Goal: Task Accomplishment & Management: Manage account settings

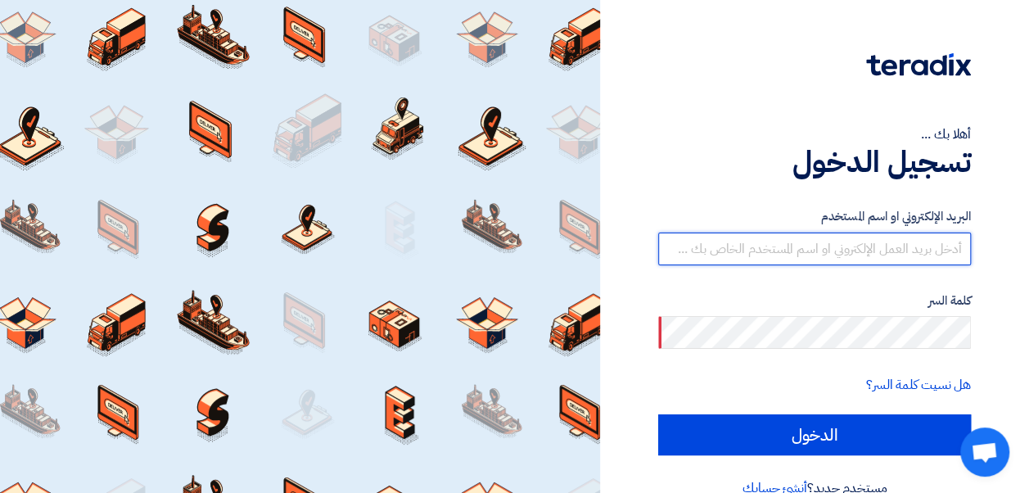
click at [831, 233] on input "text" at bounding box center [814, 248] width 313 height 33
type input "abdelrahman.sales@ueegroup.net"
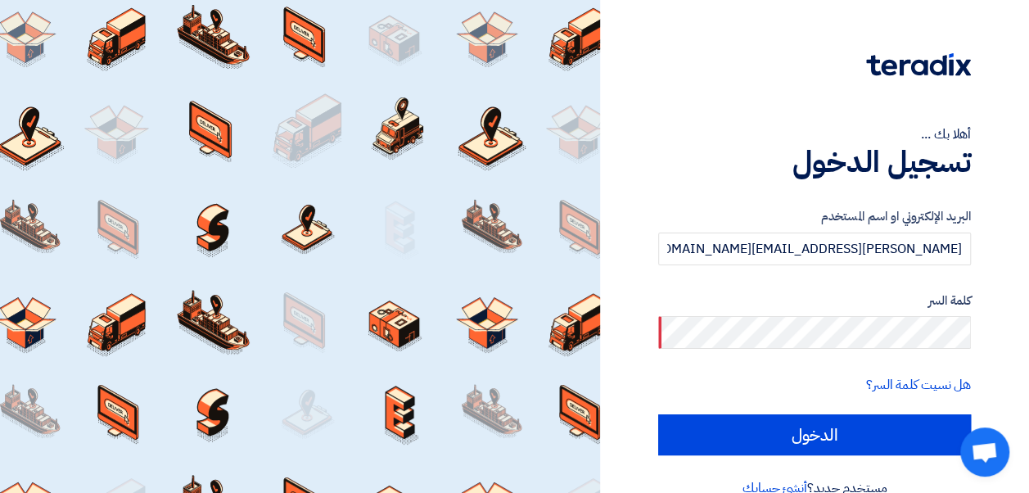
click at [731, 375] on div "هل نسيت كلمة السر؟" at bounding box center [814, 385] width 313 height 20
click at [913, 381] on link "هل نسيت كلمة السر؟" at bounding box center [918, 385] width 105 height 20
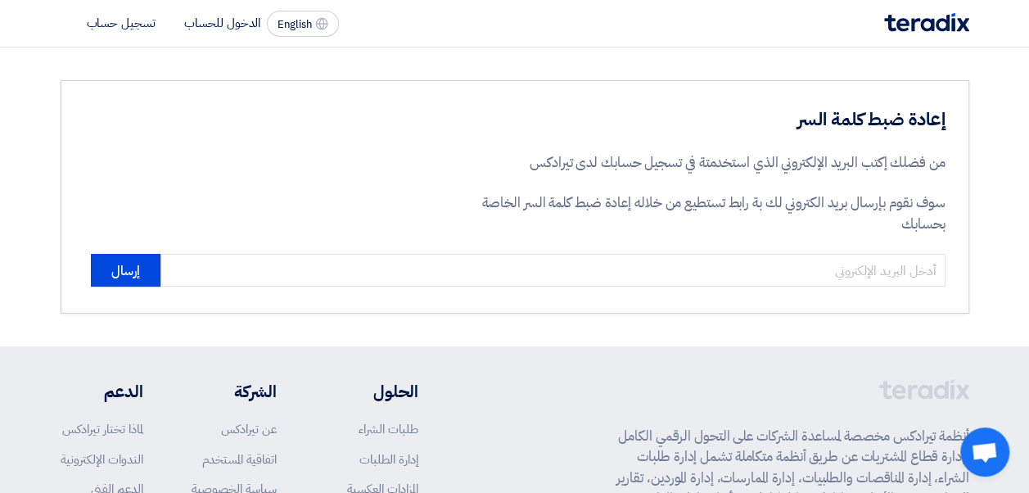
click at [913, 381] on img at bounding box center [924, 389] width 90 height 20
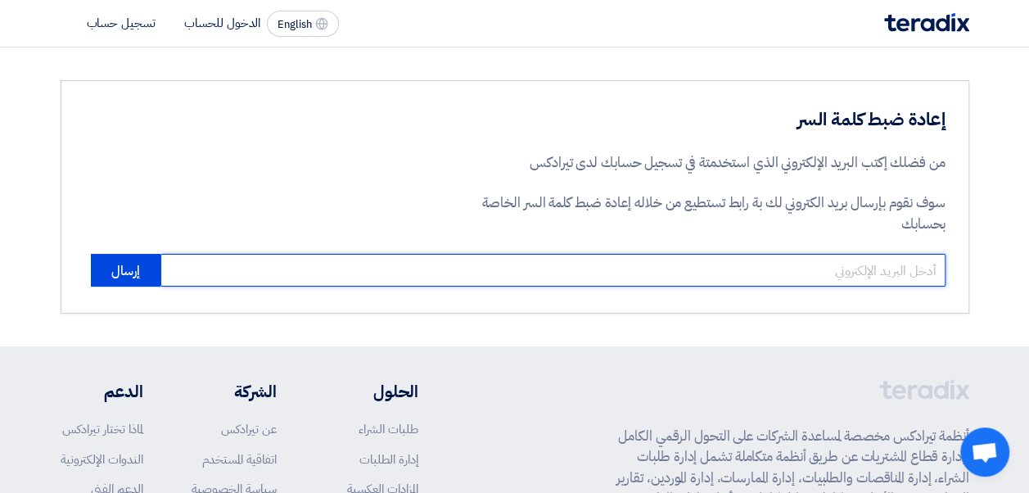
click at [819, 262] on input "email" at bounding box center [552, 270] width 785 height 33
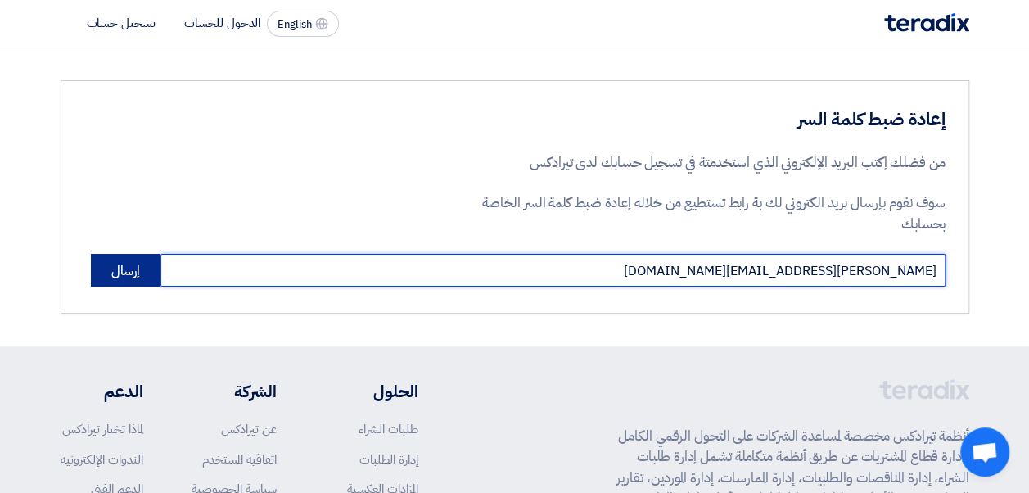
type input "abdelrahman.sales@ueegroup.net"
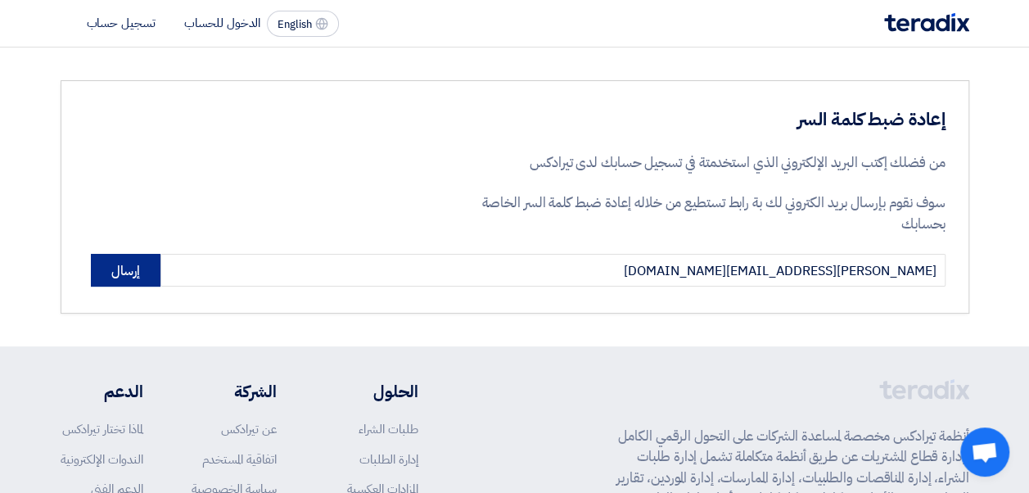
click at [123, 273] on button "إرسال" at bounding box center [126, 270] width 70 height 33
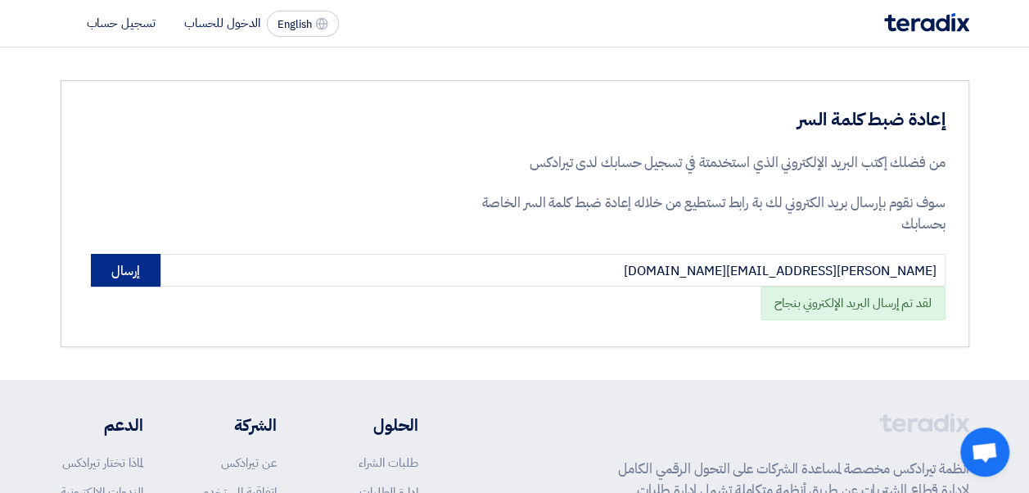
click at [119, 268] on button "إرسال" at bounding box center [126, 270] width 70 height 33
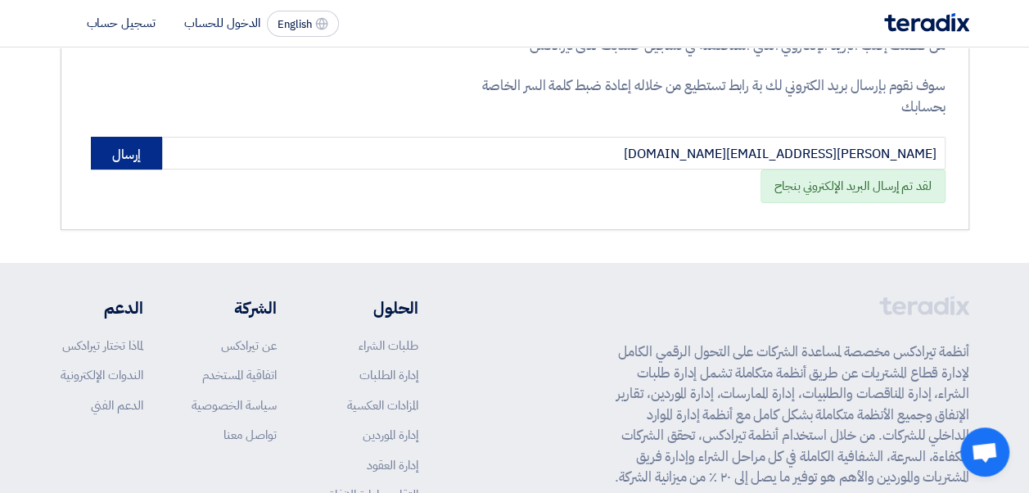
scroll to position [121, 0]
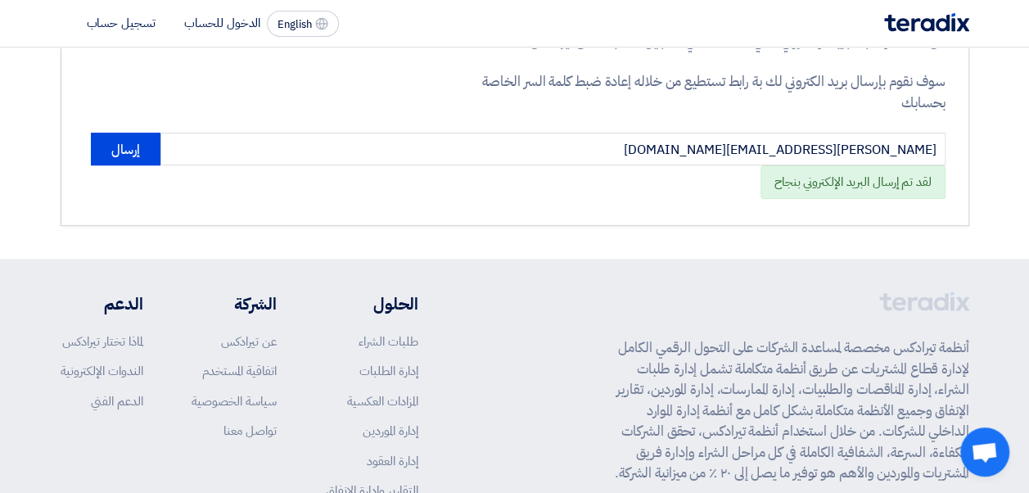
click at [407, 330] on ul "الحلول طلبات الشراء إدارة الطلبات المزادات العكسية إدارة الموردين إدارة العقود …" at bounding box center [372, 410] width 92 height 239
click at [406, 342] on link "طلبات الشراء" at bounding box center [389, 341] width 60 height 18
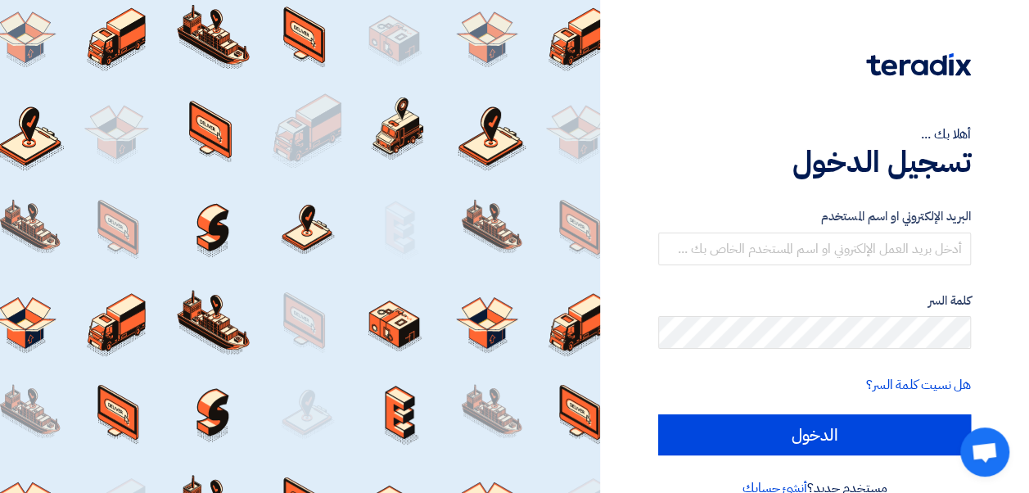
drag, startPoint x: 803, startPoint y: 131, endPoint x: 717, endPoint y: 153, distance: 88.7
click at [717, 153] on h1 "تسجيل الدخول" at bounding box center [814, 162] width 313 height 36
click at [781, 250] on input "text" at bounding box center [814, 248] width 313 height 33
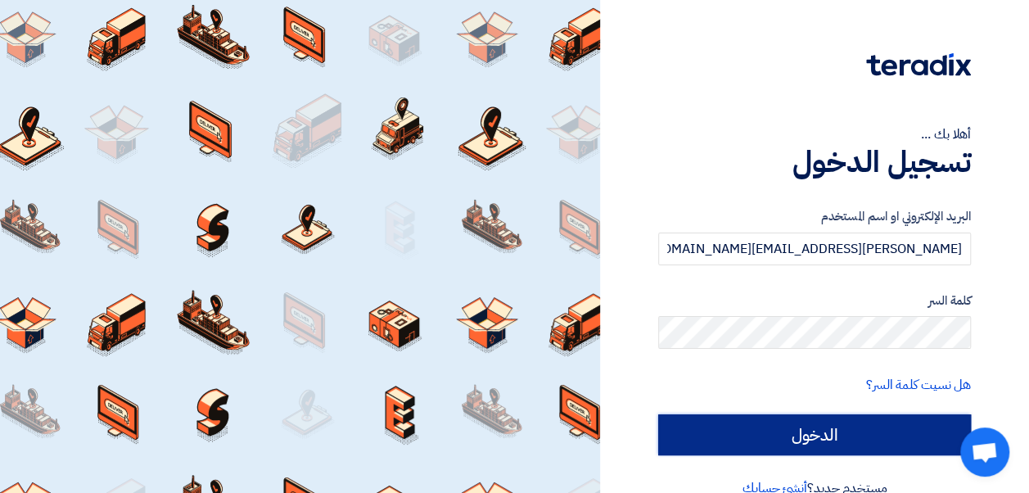
click at [769, 426] on input "الدخول" at bounding box center [814, 434] width 313 height 41
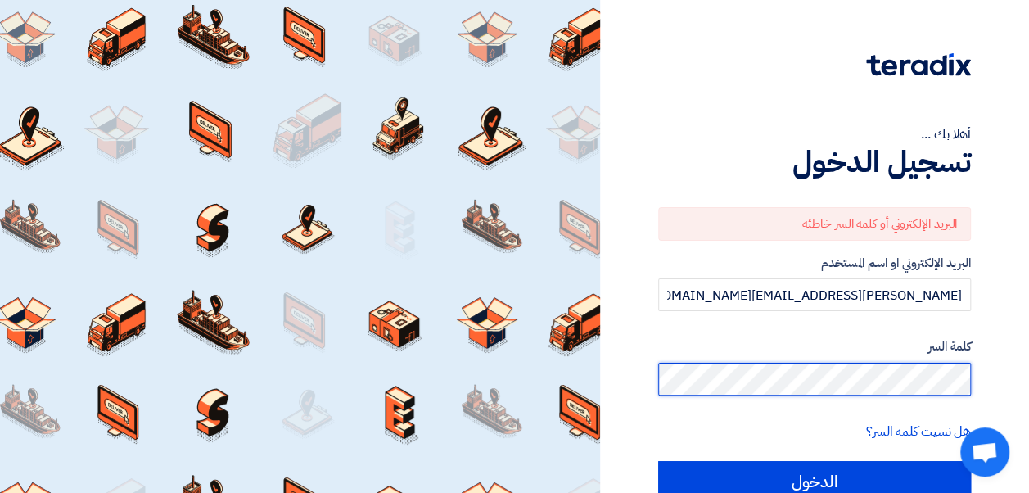
click at [658, 461] on input "الدخول" at bounding box center [814, 481] width 313 height 41
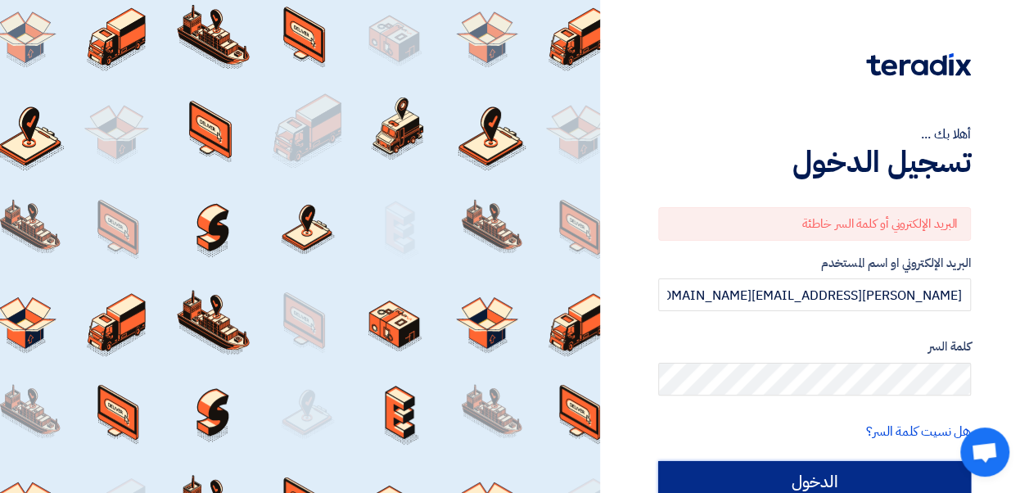
click at [891, 467] on input "الدخول" at bounding box center [814, 481] width 313 height 41
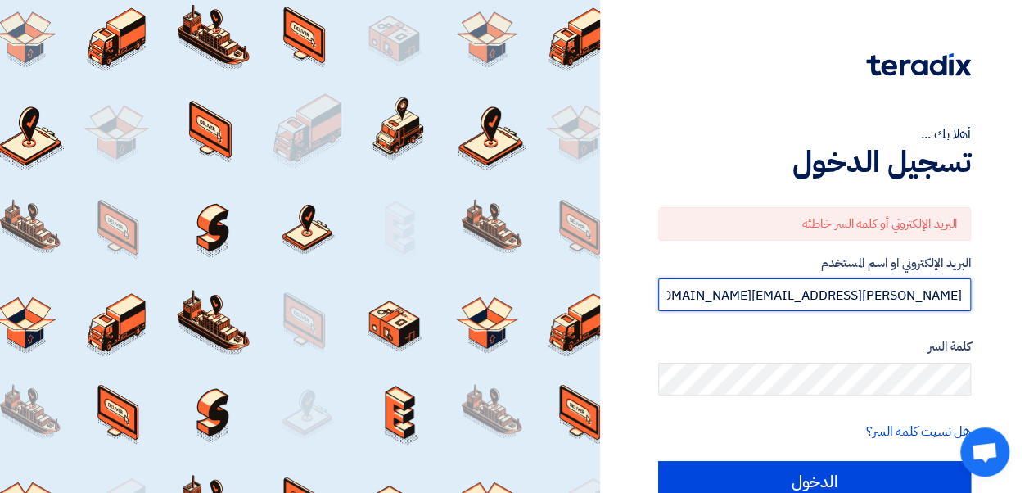
drag, startPoint x: 871, startPoint y: 299, endPoint x: 1044, endPoint y: 291, distance: 172.9
click at [1029, 291] on html "أهلا بك ... تسجيل الدخول البريد الإلكتروني أو كلمة السر خاطئة البريد الإلكتروني…" at bounding box center [514, 285] width 1029 height 571
type input "abdelrahman.sales"
click at [658, 461] on input "الدخول" at bounding box center [814, 481] width 313 height 41
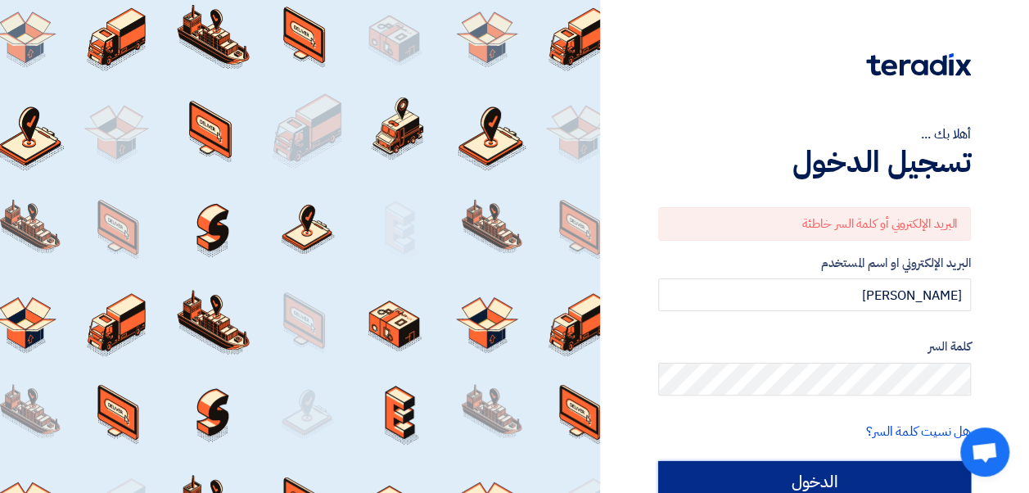
click at [885, 480] on input "الدخول" at bounding box center [814, 481] width 313 height 41
click at [882, 472] on input "الدخول" at bounding box center [814, 481] width 313 height 41
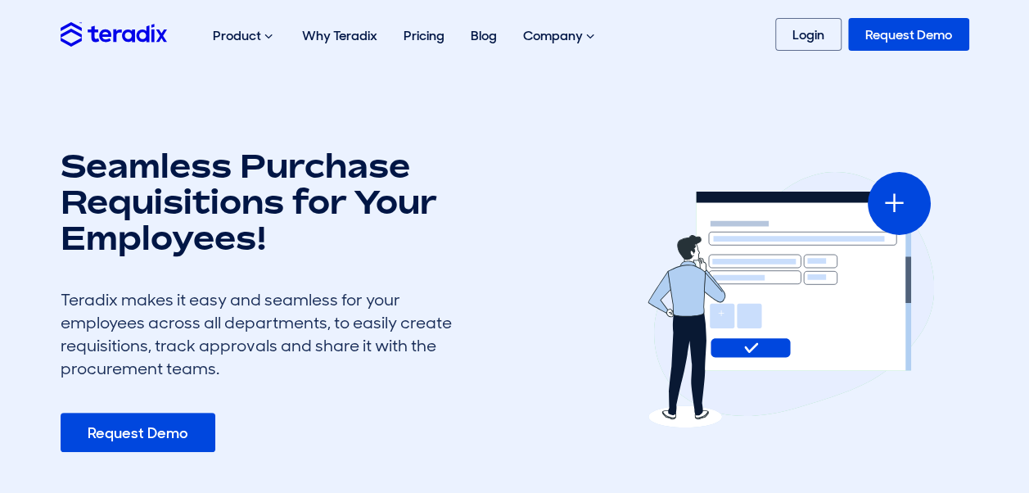
click at [140, 430] on link "Request Demo" at bounding box center [138, 432] width 155 height 39
